Goal: Transaction & Acquisition: Download file/media

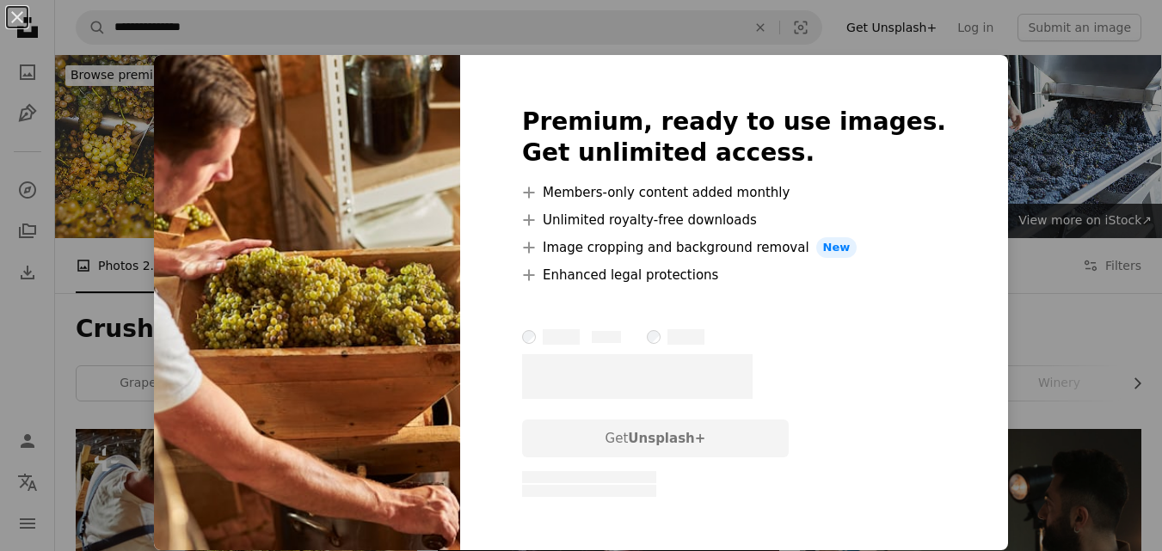
scroll to position [172, 0]
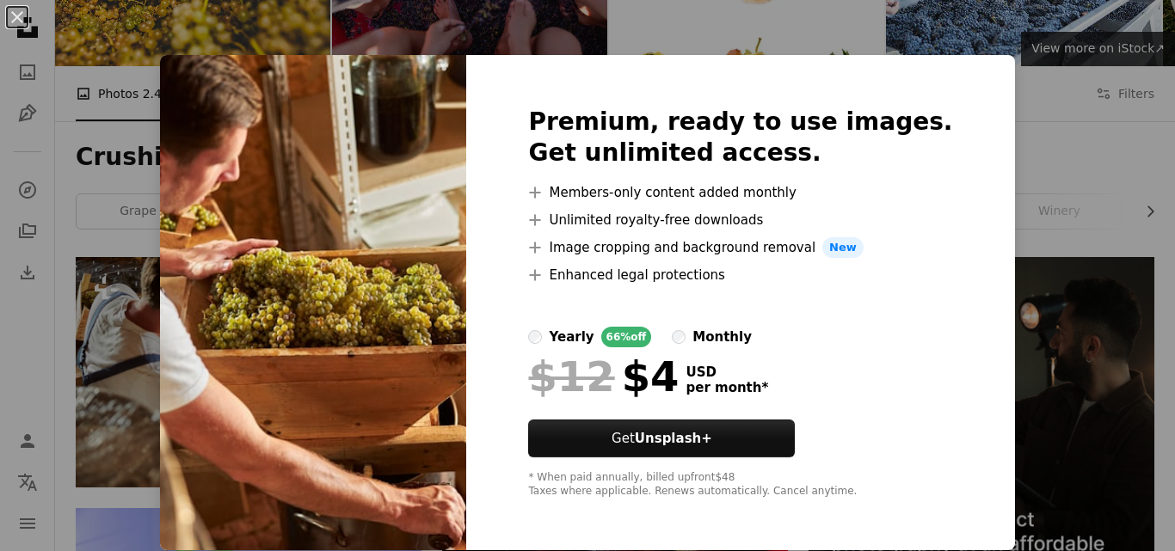
click at [1003, 138] on div "An X shape Premium, ready to use images. Get unlimited access. A plus sign Memb…" at bounding box center [587, 275] width 1175 height 551
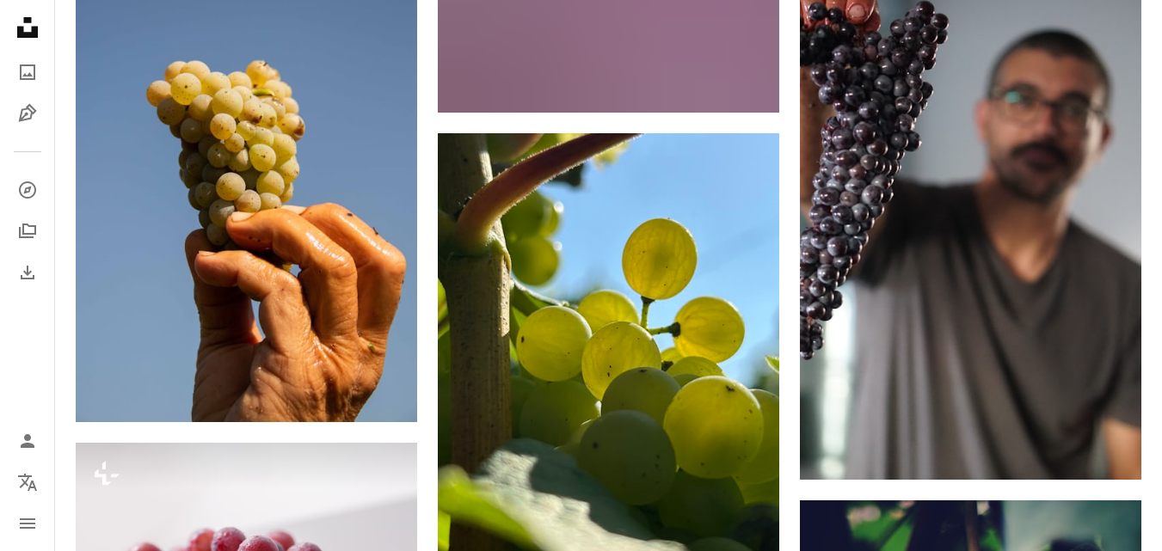
scroll to position [10580, 0]
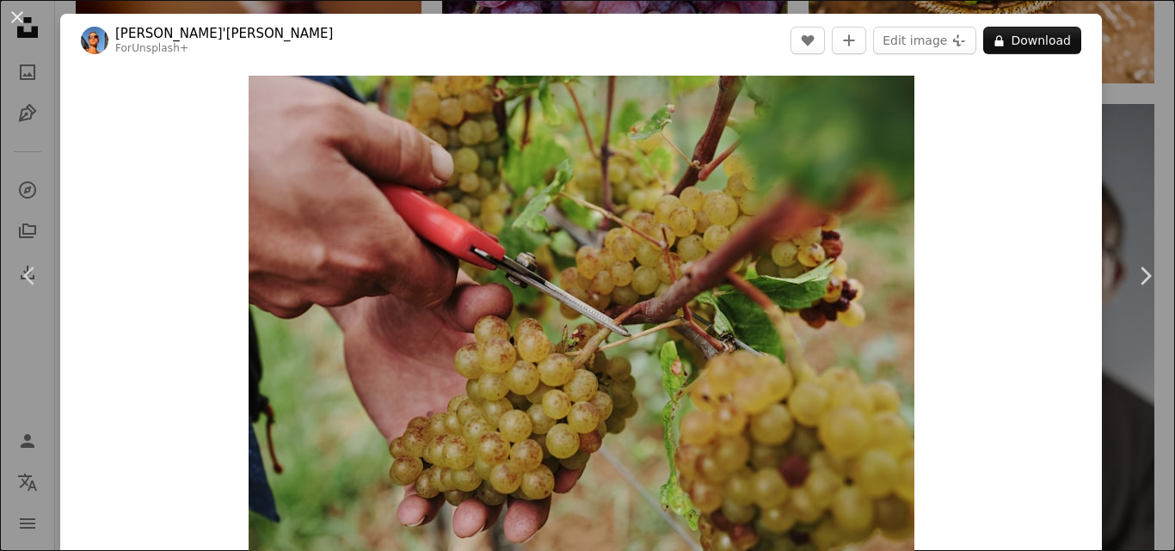
click at [1113, 151] on div "An X shape Chevron left Chevron right [PERSON_NAME]'[PERSON_NAME] For Unsplash+…" at bounding box center [587, 275] width 1175 height 551
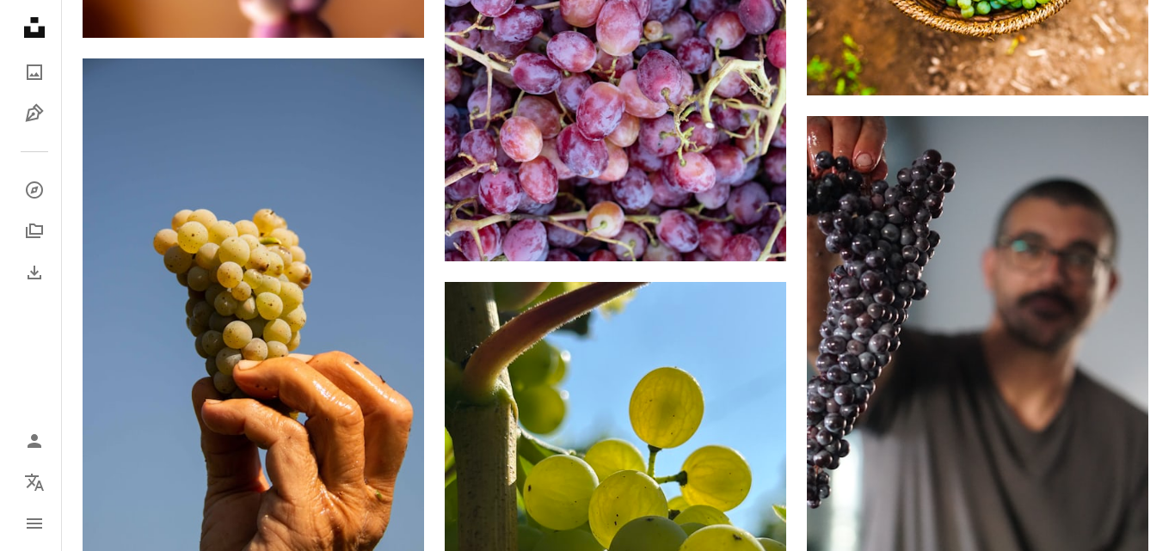
scroll to position [10408, 0]
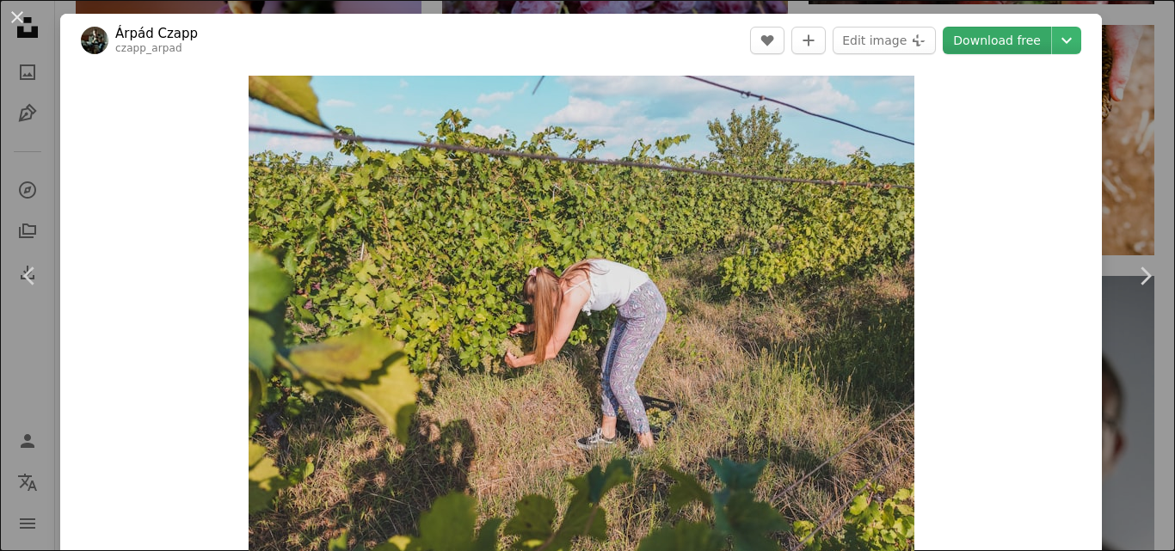
click at [987, 41] on link "Download free" at bounding box center [997, 41] width 108 height 28
